Goal: Task Accomplishment & Management: Complete application form

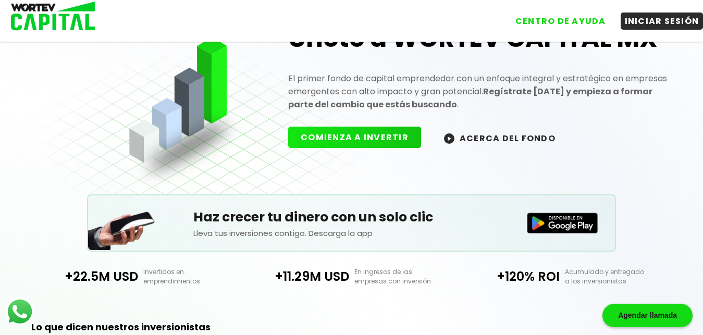
scroll to position [45, 0]
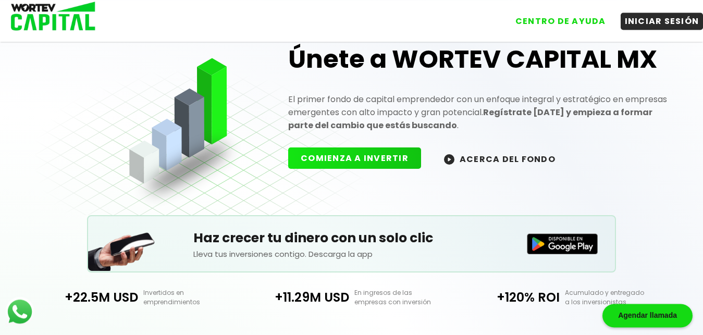
click at [445, 160] on img at bounding box center [449, 159] width 10 height 10
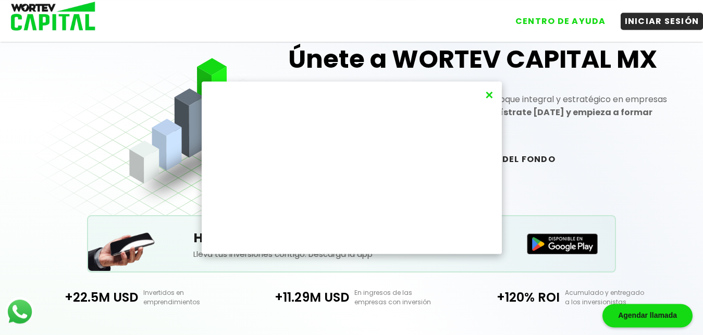
click at [490, 97] on button "×" at bounding box center [489, 95] width 14 height 17
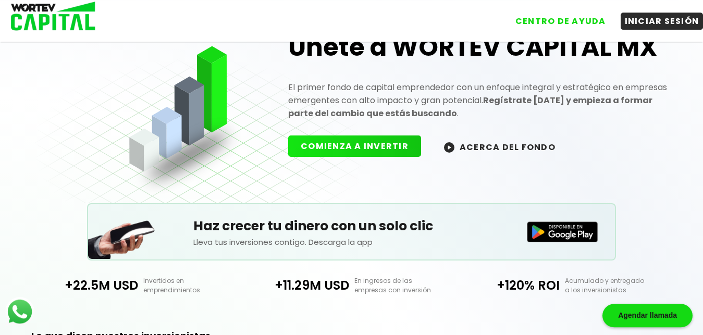
scroll to position [0, 0]
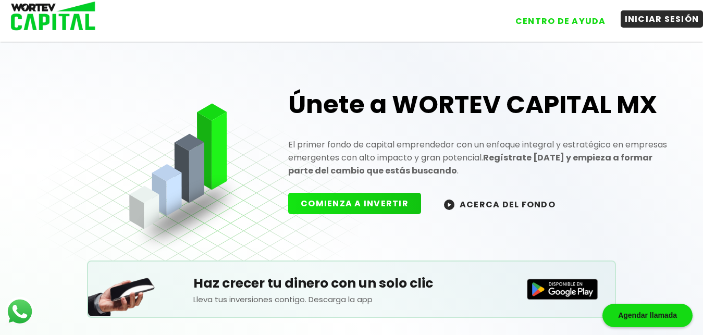
click at [650, 21] on button "INICIAR SESIÓN" at bounding box center [662, 18] width 83 height 17
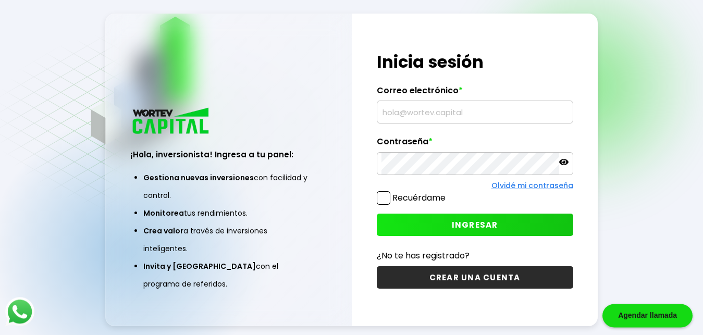
scroll to position [13, 0]
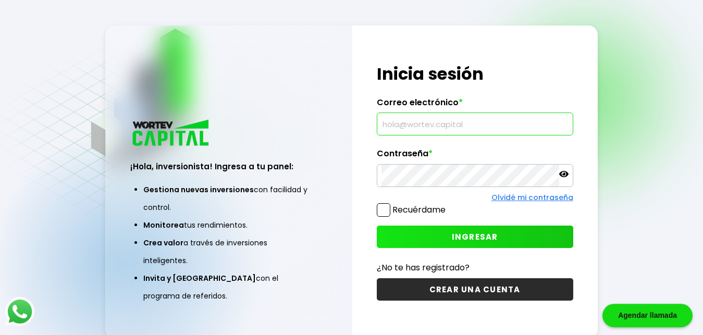
click at [394, 124] on input "text" at bounding box center [475, 124] width 187 height 22
type input "[PERSON_NAME][EMAIL_ADDRESS][DOMAIN_NAME]"
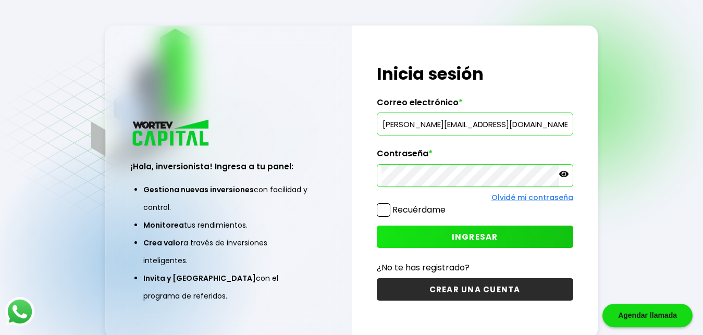
click at [565, 175] on icon at bounding box center [563, 174] width 9 height 6
click at [384, 212] on span at bounding box center [384, 210] width 14 height 14
click at [448, 205] on input "Recuérdame" at bounding box center [448, 205] width 0 height 0
click at [471, 241] on span "INGRESAR" at bounding box center [475, 236] width 46 height 11
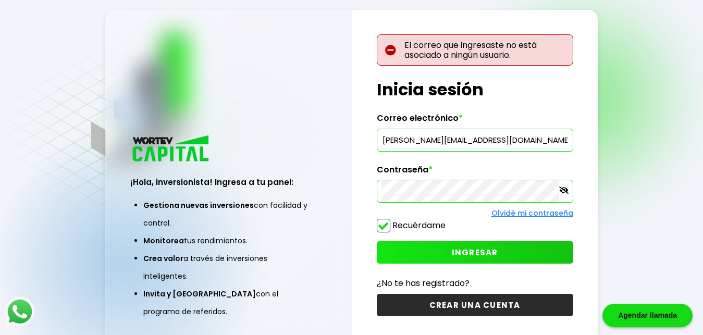
click at [474, 306] on button "CREAR UNA CUENTA" at bounding box center [475, 305] width 197 height 22
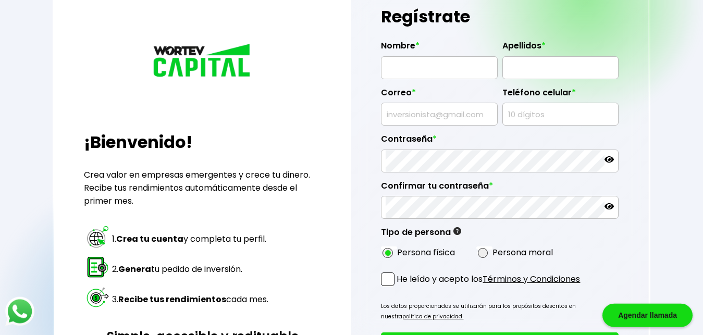
scroll to position [28, 0]
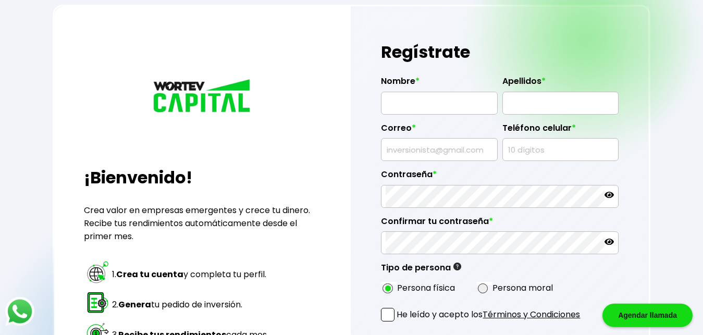
click at [398, 104] on input "text" at bounding box center [439, 103] width 107 height 22
type input "[PERSON_NAME]"
click at [549, 103] on input "text" at bounding box center [560, 103] width 107 height 22
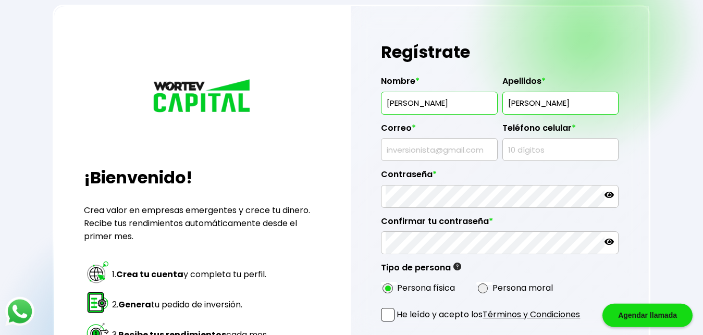
type input "[PERSON_NAME]"
click at [402, 150] on input "text" at bounding box center [439, 150] width 107 height 22
type input "[PERSON_NAME][EMAIL_ADDRESS][DOMAIN_NAME]"
click at [528, 149] on input "text" at bounding box center [560, 150] width 107 height 22
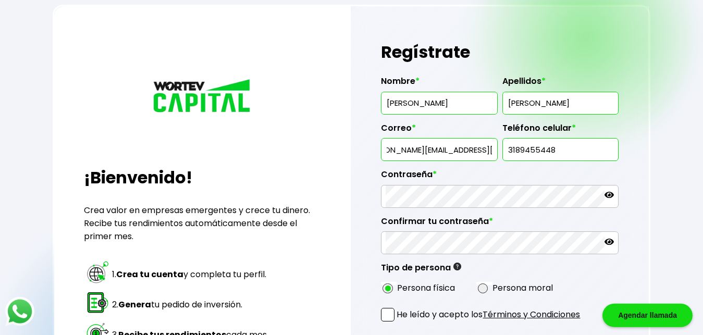
click at [561, 144] on input "3189455448" at bounding box center [560, 150] width 107 height 22
click at [551, 149] on input "3189455448" at bounding box center [560, 150] width 107 height 22
click at [554, 151] on input "3189455448" at bounding box center [560, 150] width 107 height 22
click at [535, 151] on input "485544" at bounding box center [560, 150] width 107 height 22
click at [537, 149] on input "485544" at bounding box center [560, 150] width 107 height 22
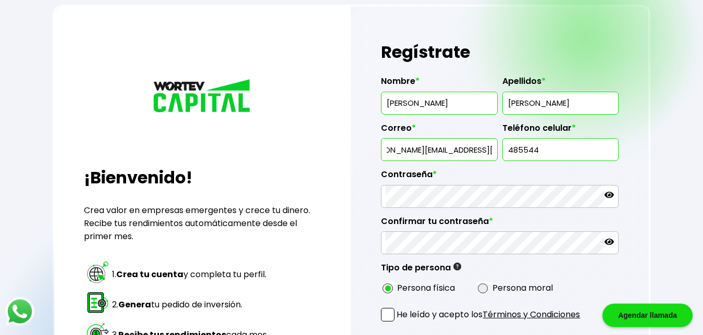
click at [522, 149] on input "485544" at bounding box center [560, 150] width 107 height 22
type input "4"
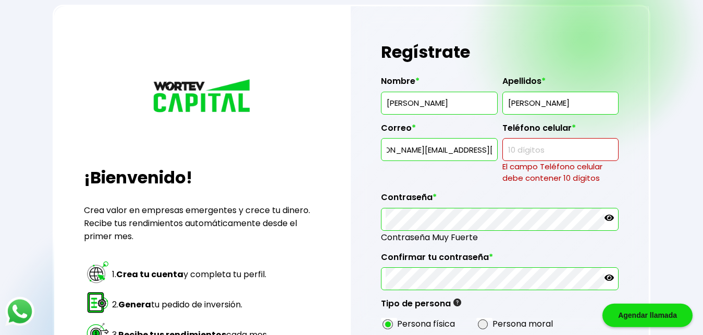
click at [509, 151] on input "text" at bounding box center [560, 150] width 107 height 22
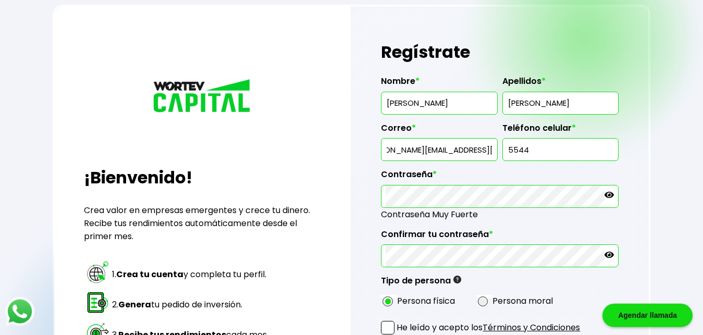
click at [530, 151] on input "5544" at bounding box center [560, 150] width 107 height 22
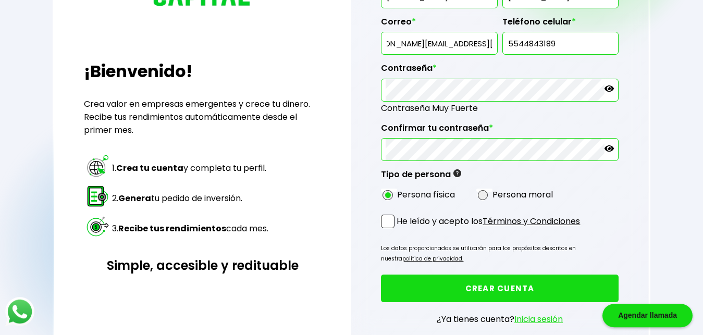
scroll to position [141, 0]
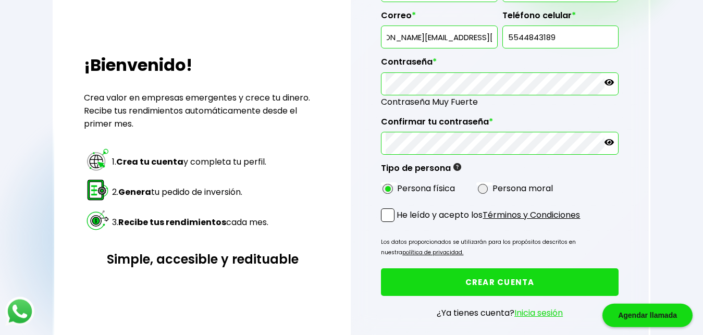
type input "5544843189"
click at [389, 217] on form "Nombre * [PERSON_NAME] * [PERSON_NAME] * [PERSON_NAME][EMAIL_ADDRESS][DOMAIN_NA…" at bounding box center [499, 145] width 237 height 381
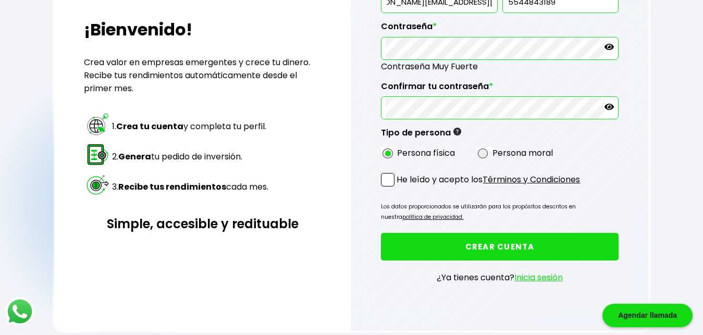
scroll to position [189, 0]
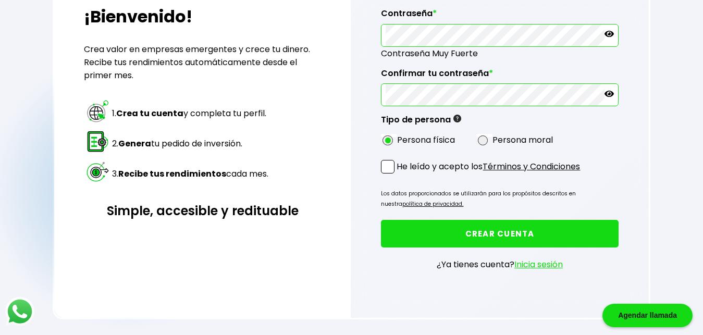
click at [434, 240] on button "CREAR CUENTA" at bounding box center [499, 234] width 237 height 28
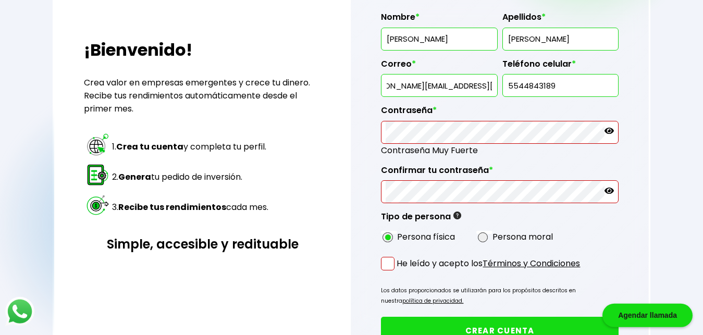
scroll to position [174, 0]
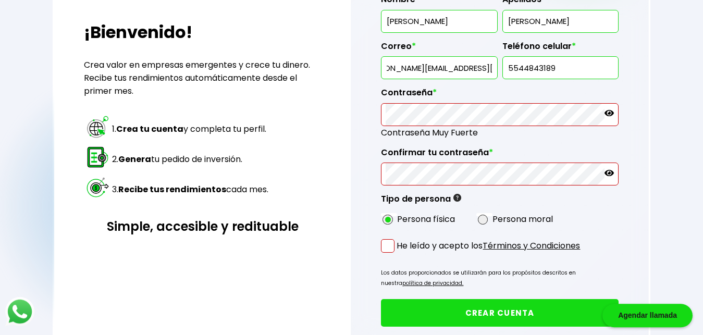
click at [389, 251] on span at bounding box center [388, 246] width 14 height 14
click at [399, 254] on input "He leído y acepto los Términos y Condiciones" at bounding box center [399, 254] width 0 height 0
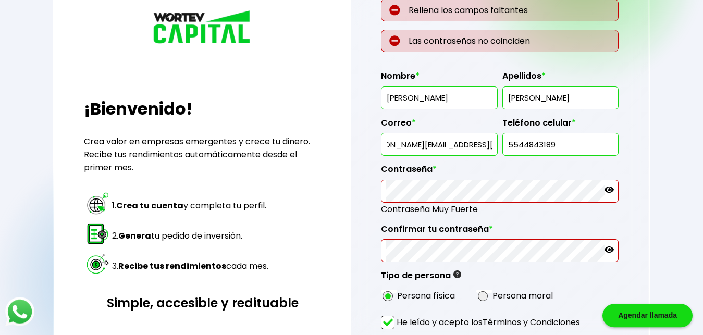
scroll to position [94, 0]
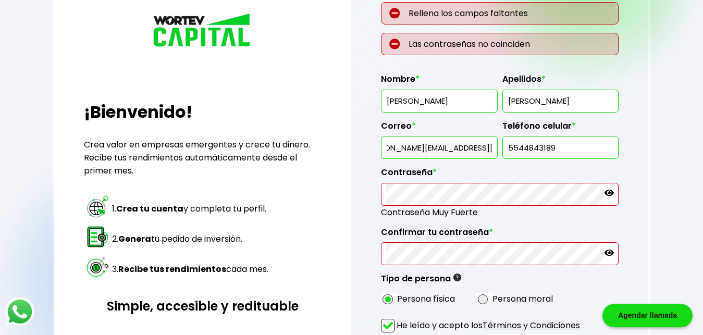
click at [611, 194] on icon at bounding box center [609, 192] width 9 height 9
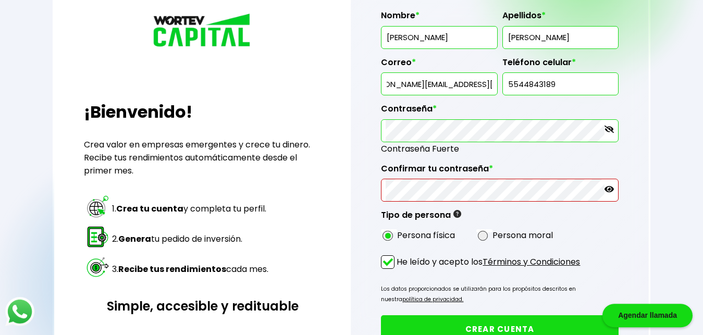
click at [612, 190] on icon at bounding box center [609, 189] width 9 height 6
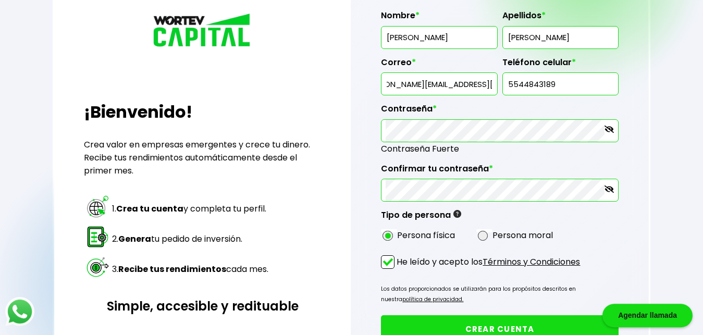
click at [497, 322] on button "CREAR CUENTA" at bounding box center [499, 329] width 237 height 28
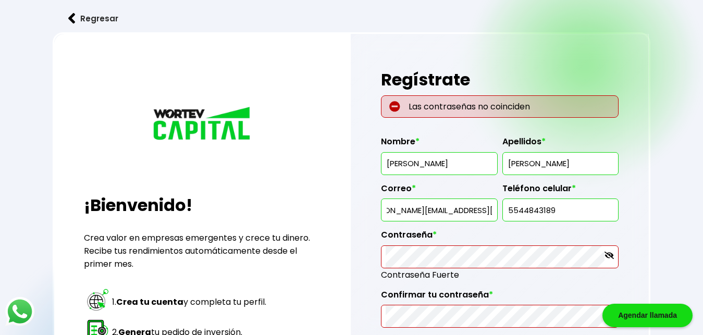
scroll to position [0, 0]
click at [611, 257] on icon at bounding box center [609, 255] width 9 height 7
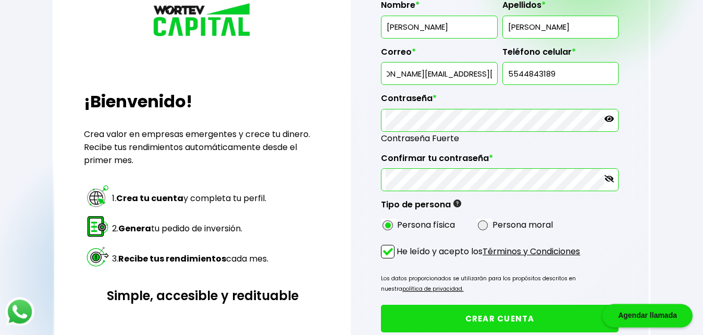
scroll to position [62, 0]
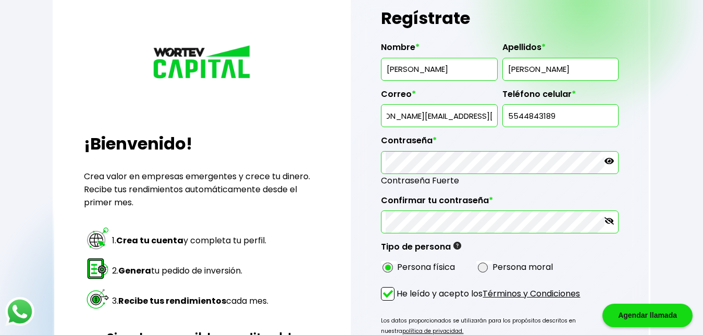
click at [528, 321] on form "Nombre * [PERSON_NAME] * [PERSON_NAME] * [PERSON_NAME][EMAIL_ADDRESS][DOMAIN_NA…" at bounding box center [499, 224] width 237 height 381
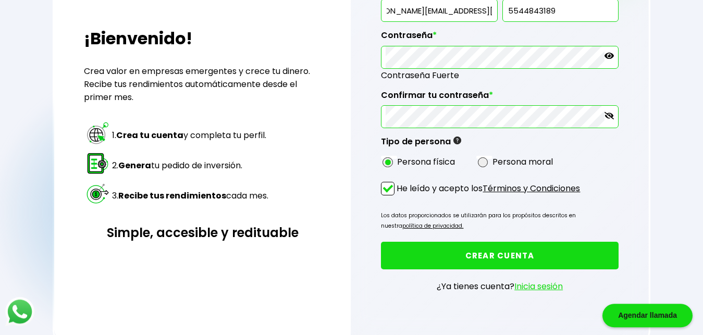
scroll to position [163, 0]
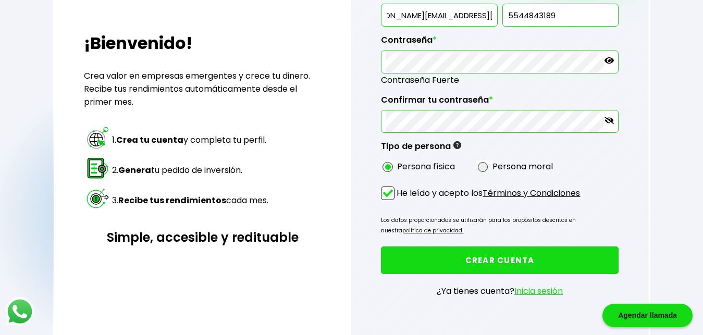
click at [459, 267] on button "CREAR CUENTA" at bounding box center [499, 261] width 237 height 28
click at [459, 267] on div "Regresar ¡Bienvenido! Crea valor en empresas emergentes y crece tu dinero. Reci…" at bounding box center [351, 99] width 703 height 525
